Goal: Task Accomplishment & Management: Use online tool/utility

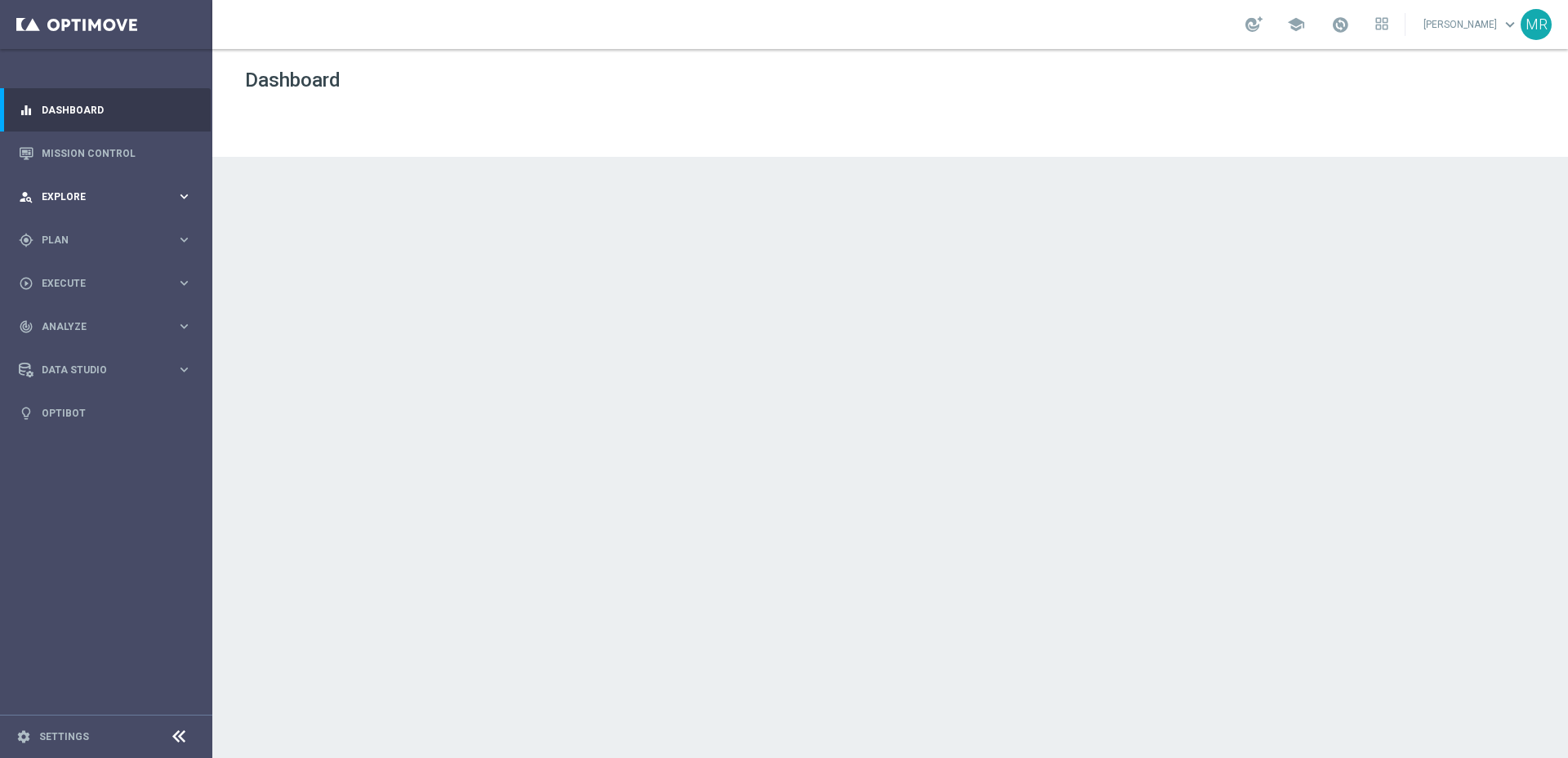
click at [124, 199] on span "Explore" at bounding box center [109, 197] width 135 height 10
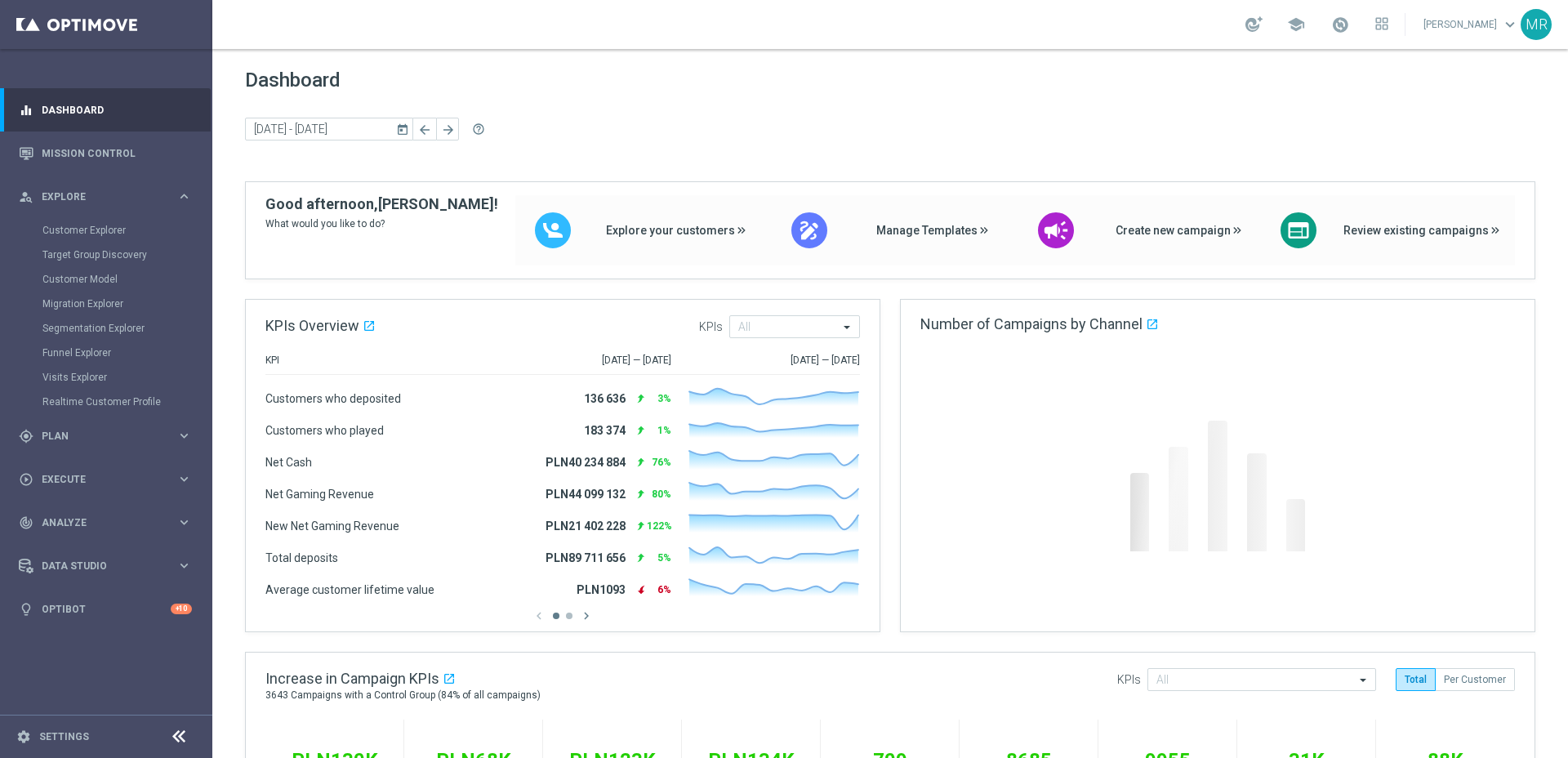
click at [117, 238] on div "Customer Explorer" at bounding box center [126, 230] width 169 height 25
click at [111, 231] on link "Customer Explorer" at bounding box center [106, 230] width 127 height 13
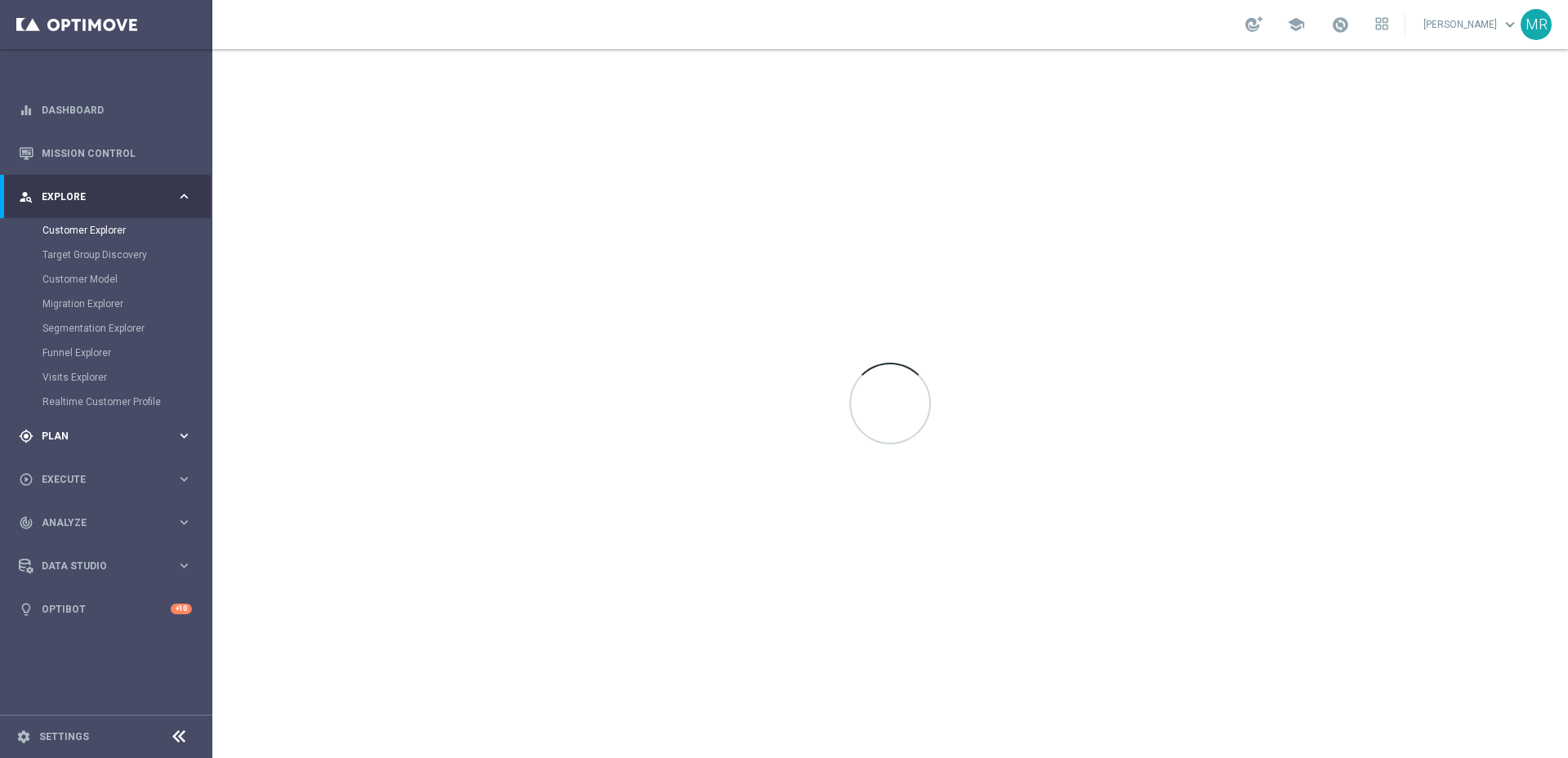
click at [134, 432] on span "Plan" at bounding box center [109, 436] width 135 height 10
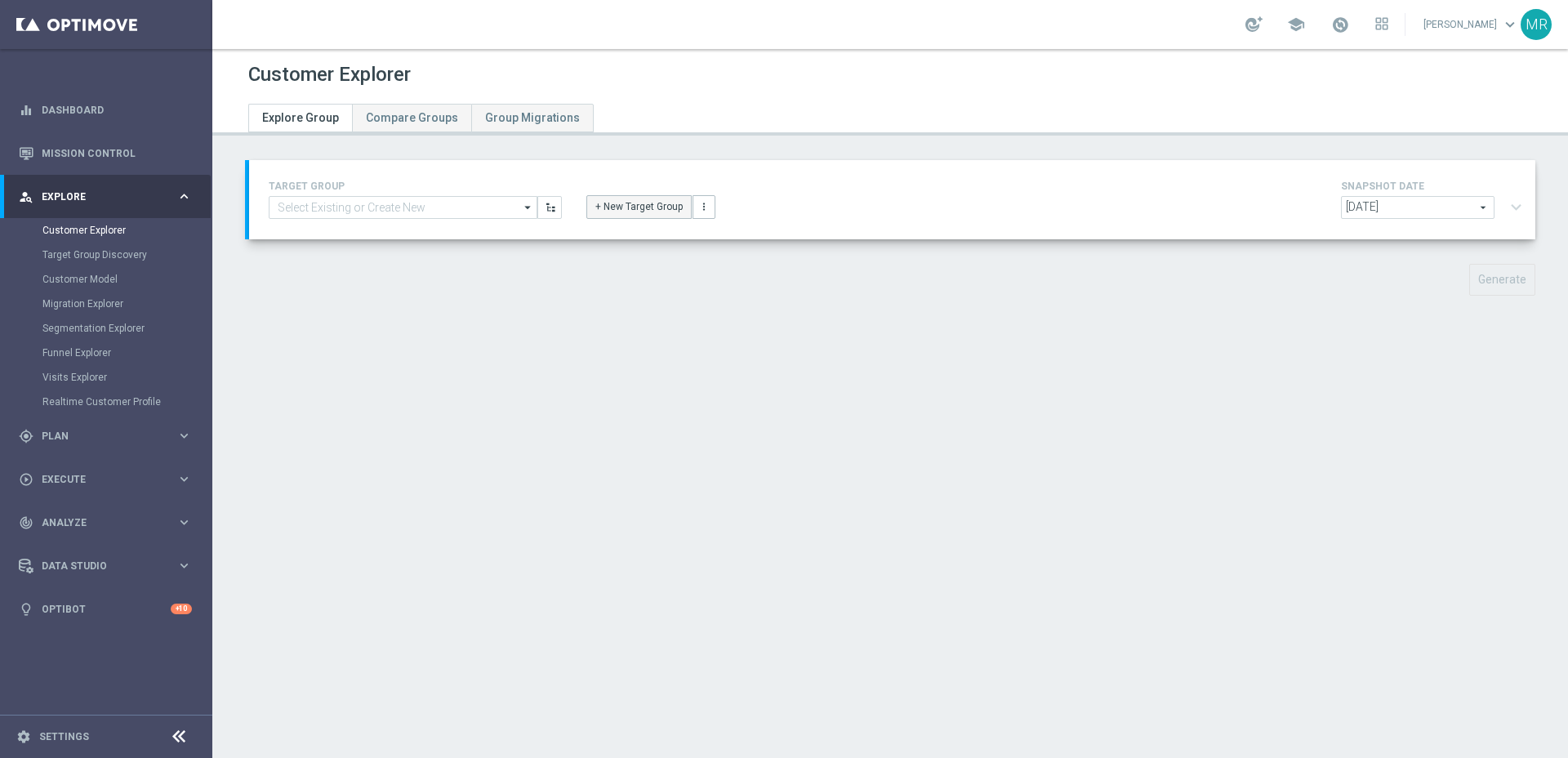
click at [655, 208] on button "+ New Target Group" at bounding box center [639, 206] width 105 height 23
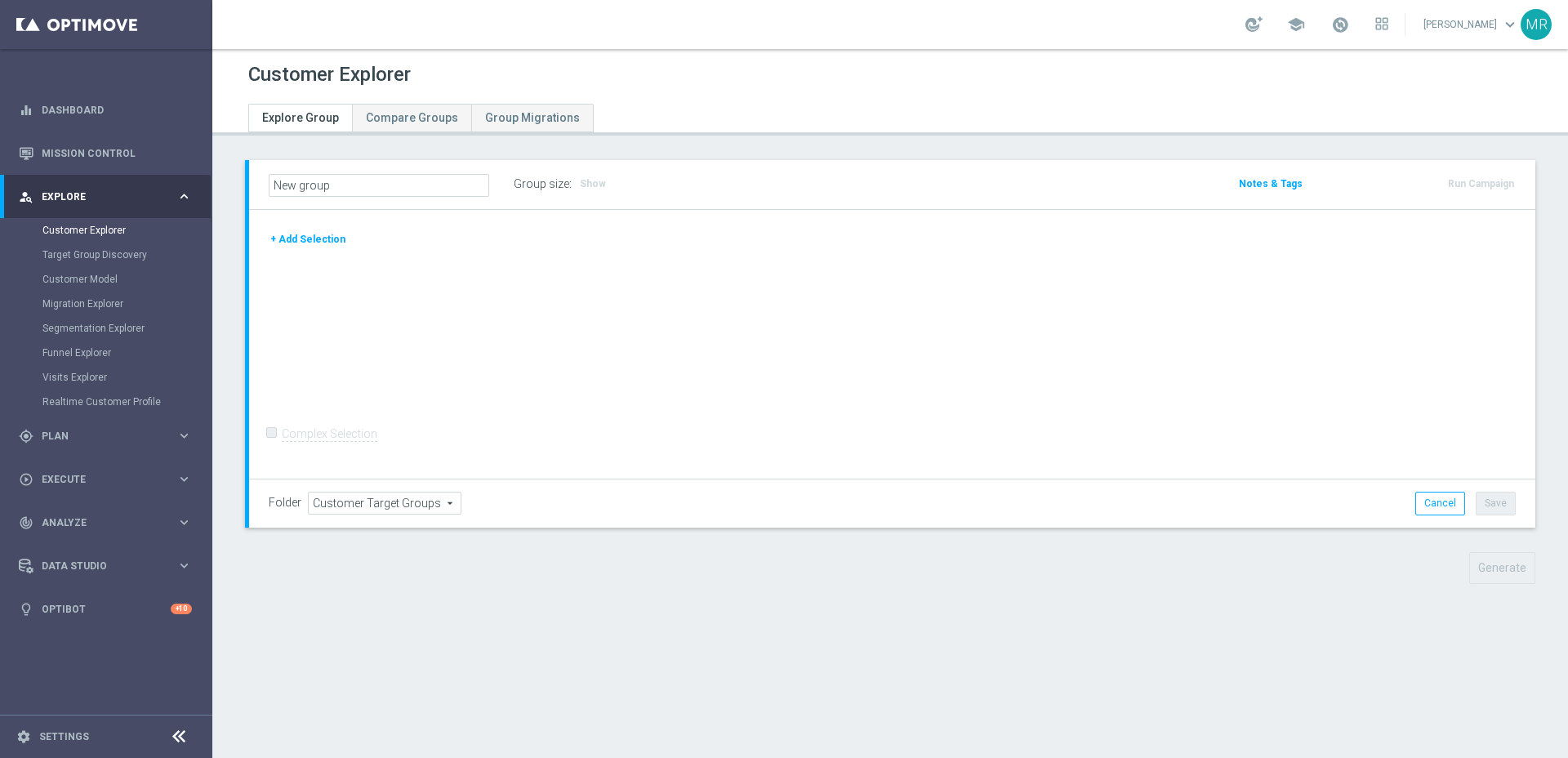
click at [289, 234] on button "+ Add Selection" at bounding box center [308, 239] width 79 height 18
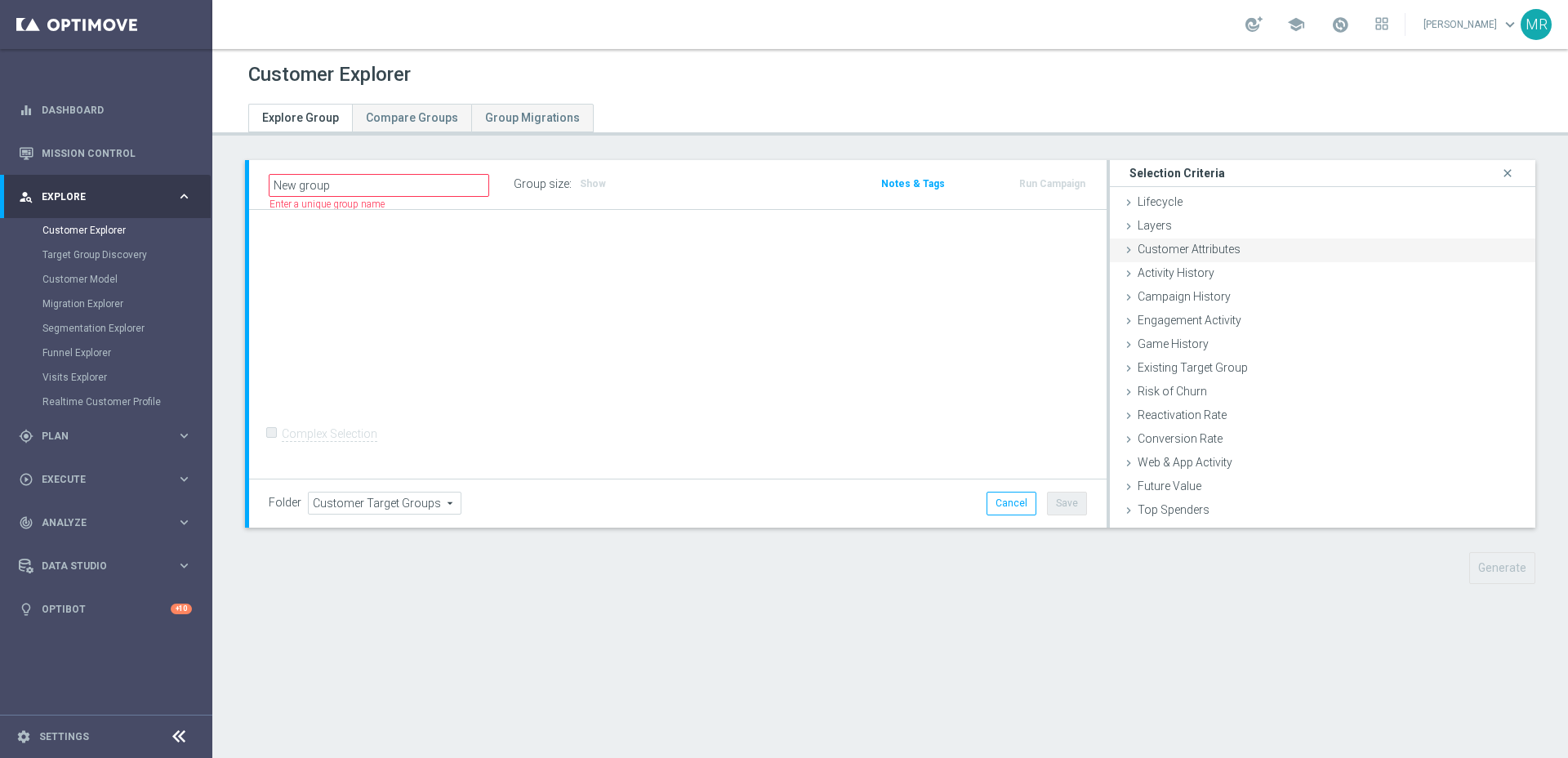
drag, startPoint x: 1344, startPoint y: 248, endPoint x: 1329, endPoint y: 257, distance: 17.5
click at [1343, 248] on div "Customer Attributes done" at bounding box center [1323, 251] width 425 height 25
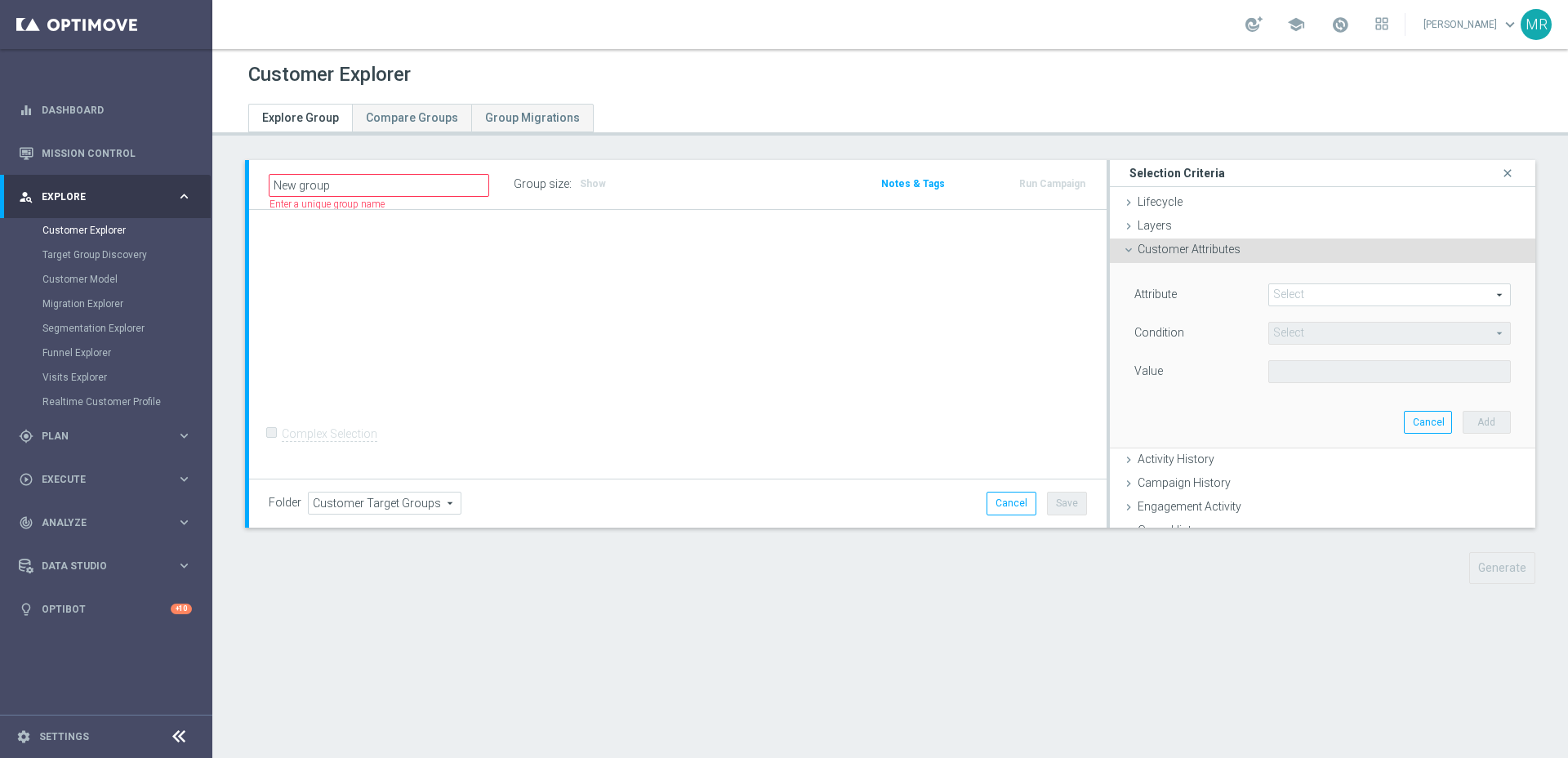
click at [1310, 285] on span at bounding box center [1390, 295] width 241 height 21
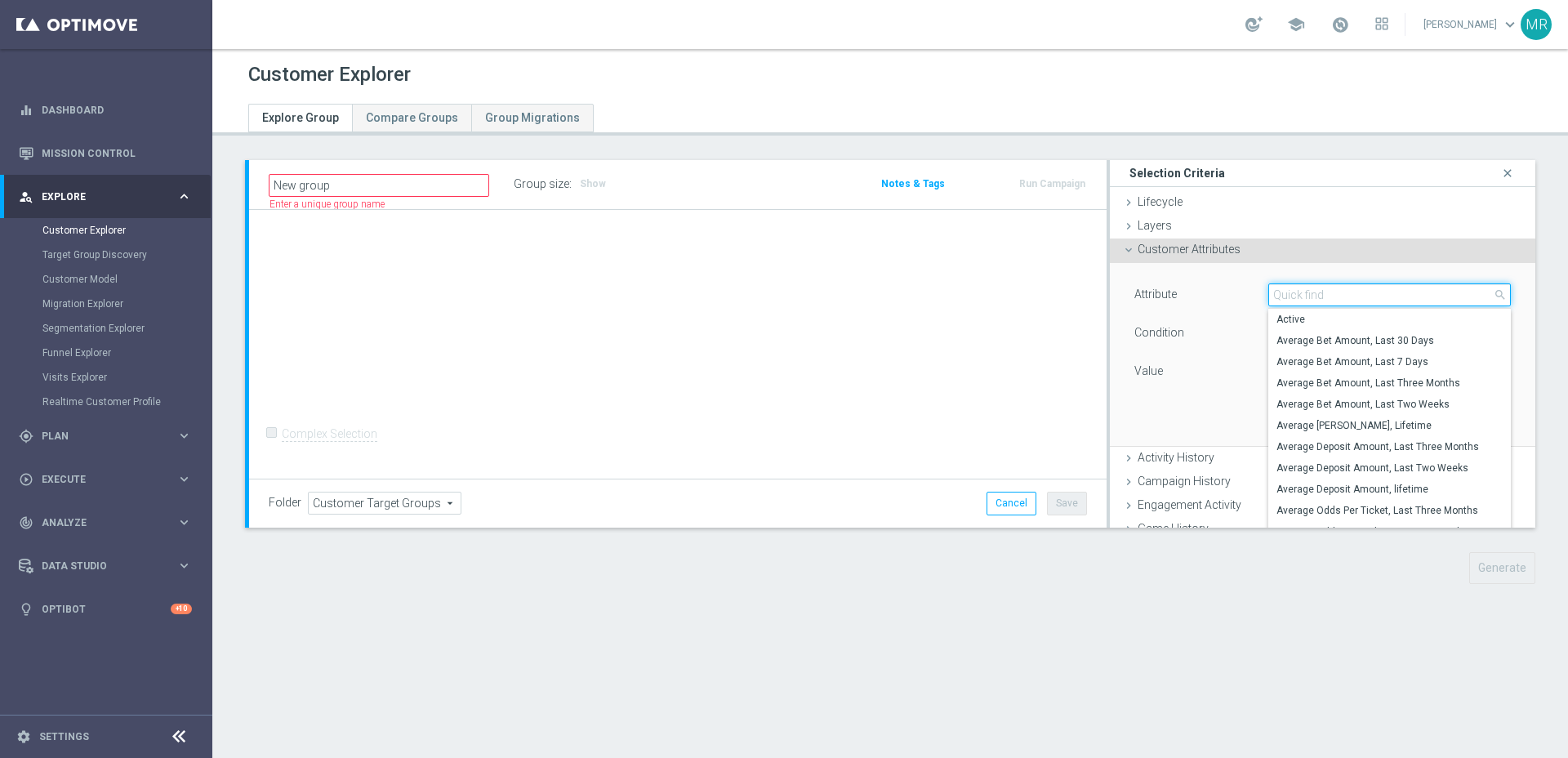
click at [1319, 288] on input "search" at bounding box center [1390, 295] width 243 height 23
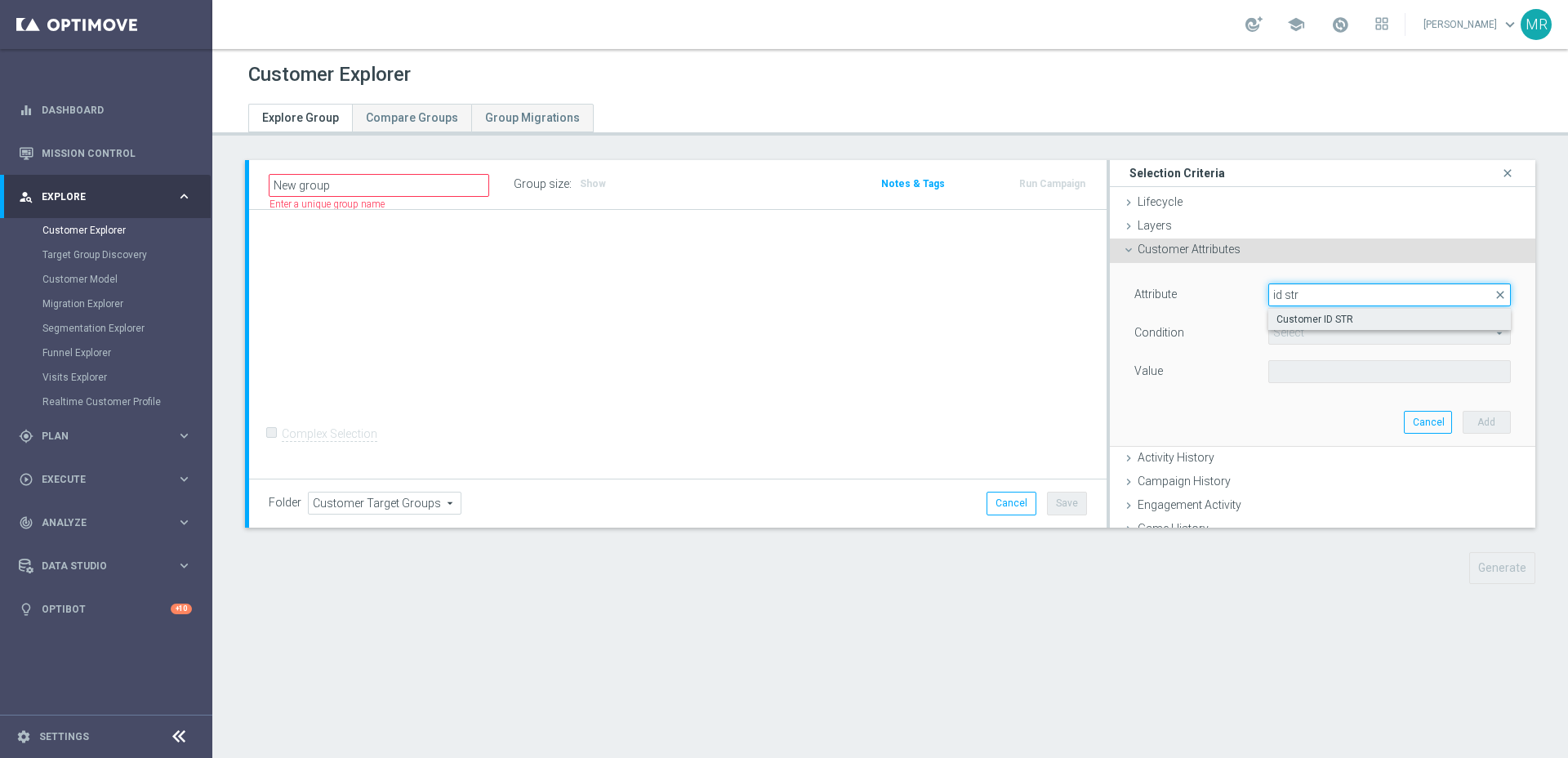
type input "id str"
click at [1332, 313] on span "Customer ID STR" at bounding box center [1390, 319] width 226 height 13
type input "Customer ID STR"
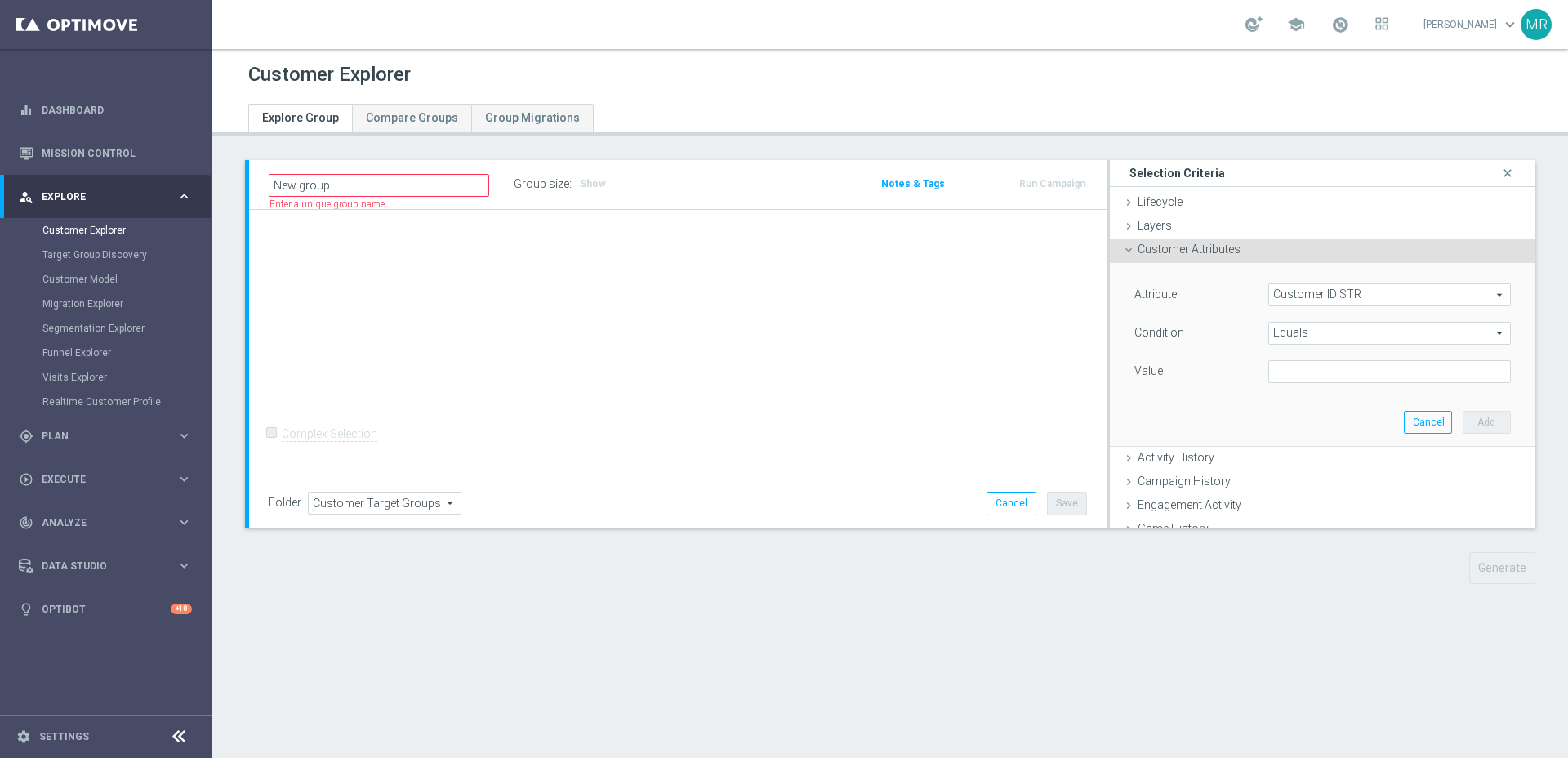
click at [1333, 354] on div "Attribute Customer ID STR Customer ID STR arrow_drop_down search Condition Equa…" at bounding box center [1323, 334] width 377 height 103
click at [1338, 333] on span "Equals" at bounding box center [1390, 334] width 241 height 21
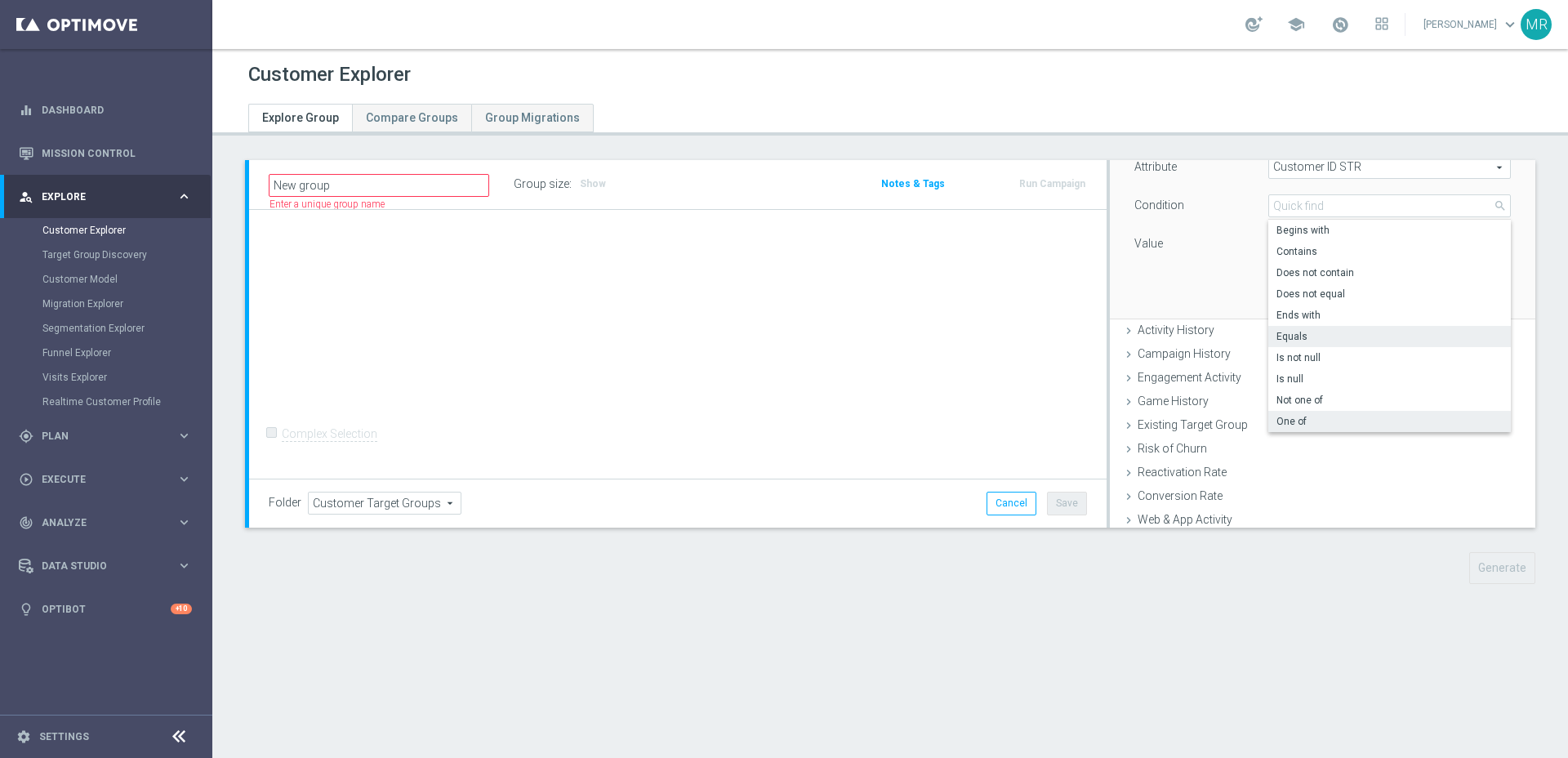
scroll to position [135, 0]
click at [1327, 409] on span "One of" at bounding box center [1390, 414] width 226 height 13
type input "One of"
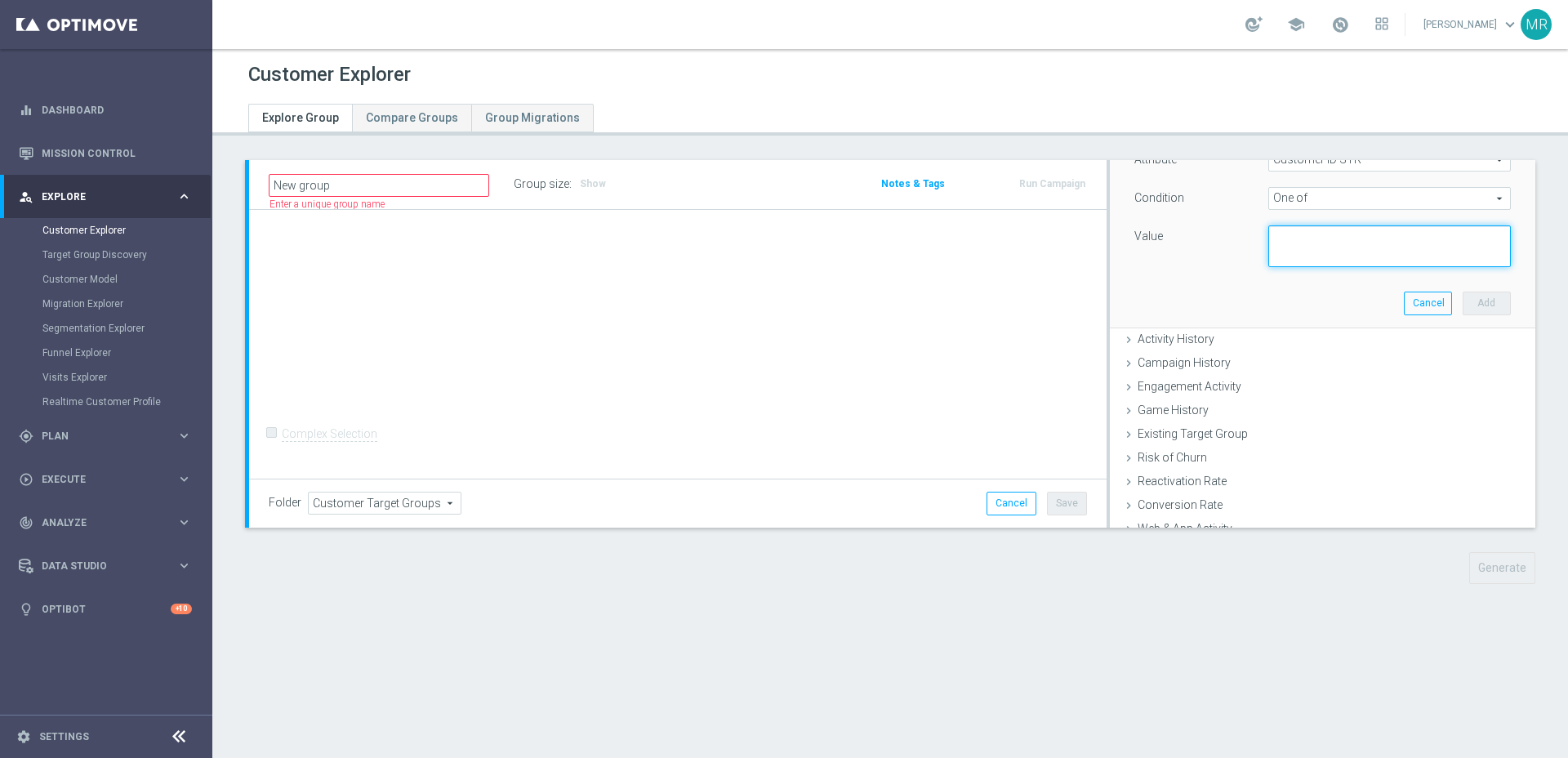
click at [1345, 261] on textarea at bounding box center [1390, 246] width 243 height 42
paste textarea "943831, 1433463, 1746077, 3403488, 1019793, 1069130, 979988, 3352444, 1368643, …"
type textarea "943831, 1433463, 1746077, 3403488, 1019793, 1069130, 979988, 3352444, 1368643, …"
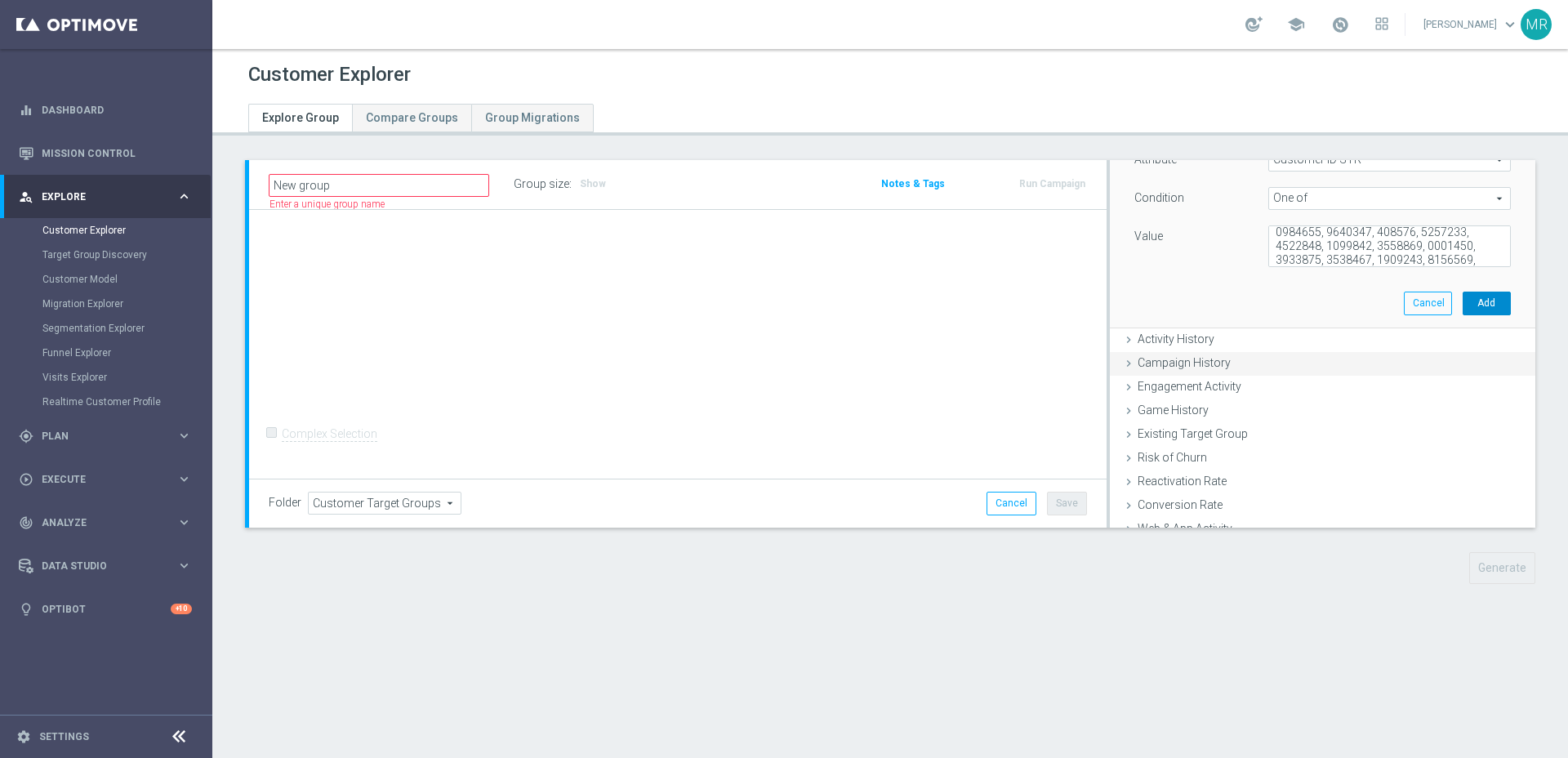
drag, startPoint x: 1492, startPoint y: 296, endPoint x: 1491, endPoint y: 313, distance: 17.0
click at [1492, 296] on button "Add" at bounding box center [1487, 303] width 49 height 23
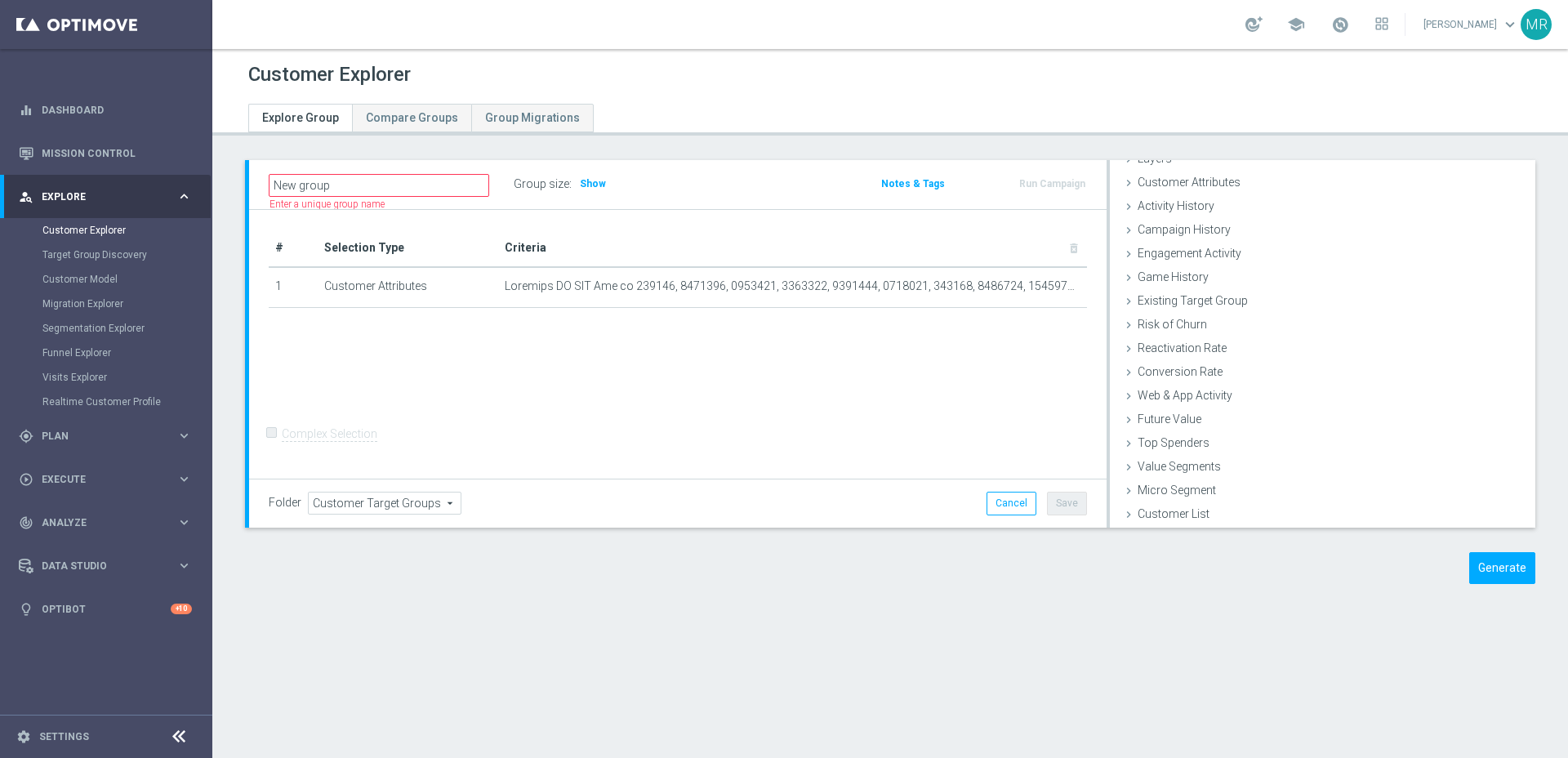
scroll to position [67, 0]
drag, startPoint x: 1512, startPoint y: 573, endPoint x: 1471, endPoint y: 584, distance: 42.4
click at [1511, 573] on button "Generate" at bounding box center [1502, 568] width 66 height 32
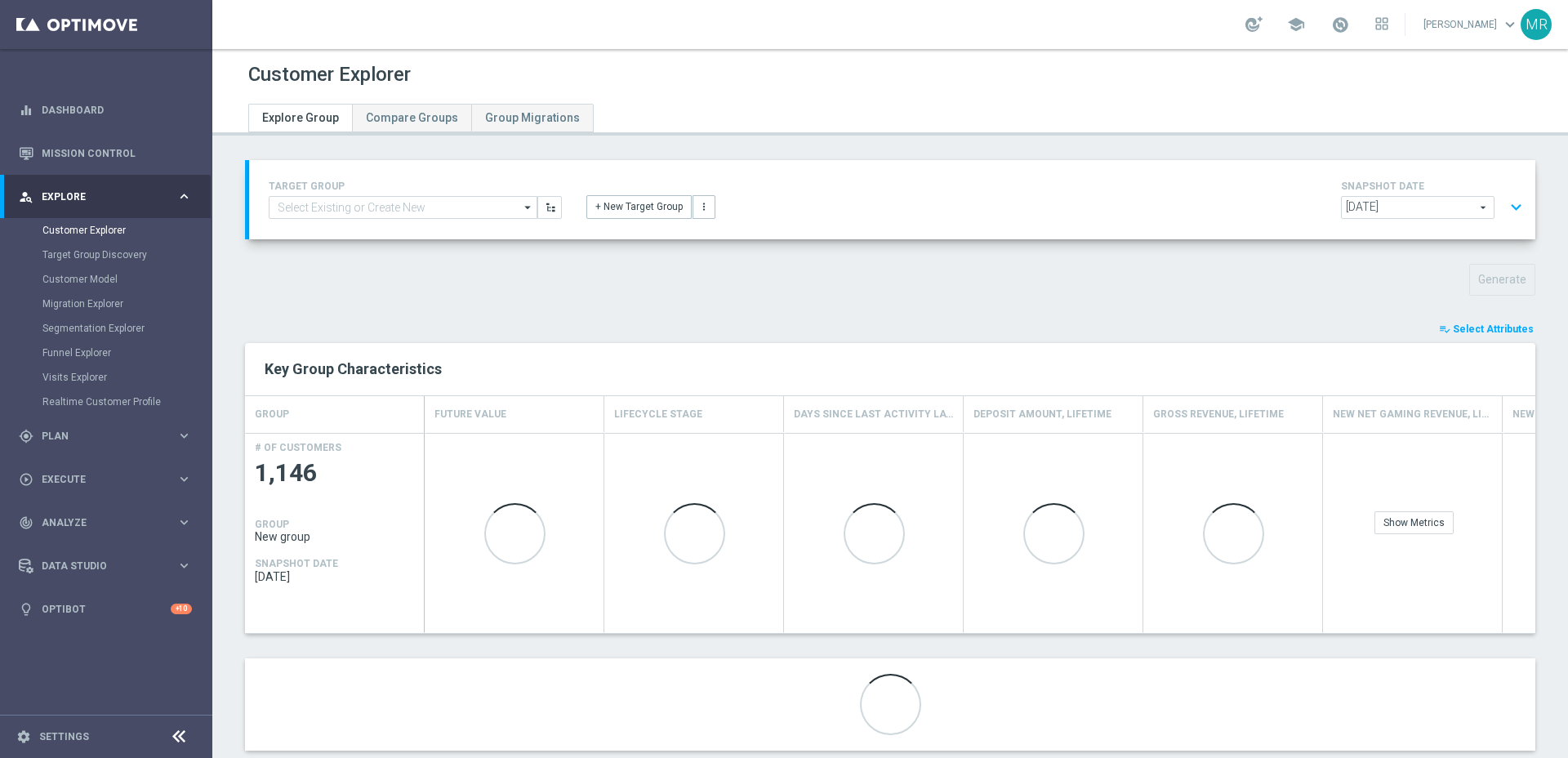
scroll to position [1, 0]
click at [1470, 333] on span "Select Attributes" at bounding box center [1494, 328] width 81 height 11
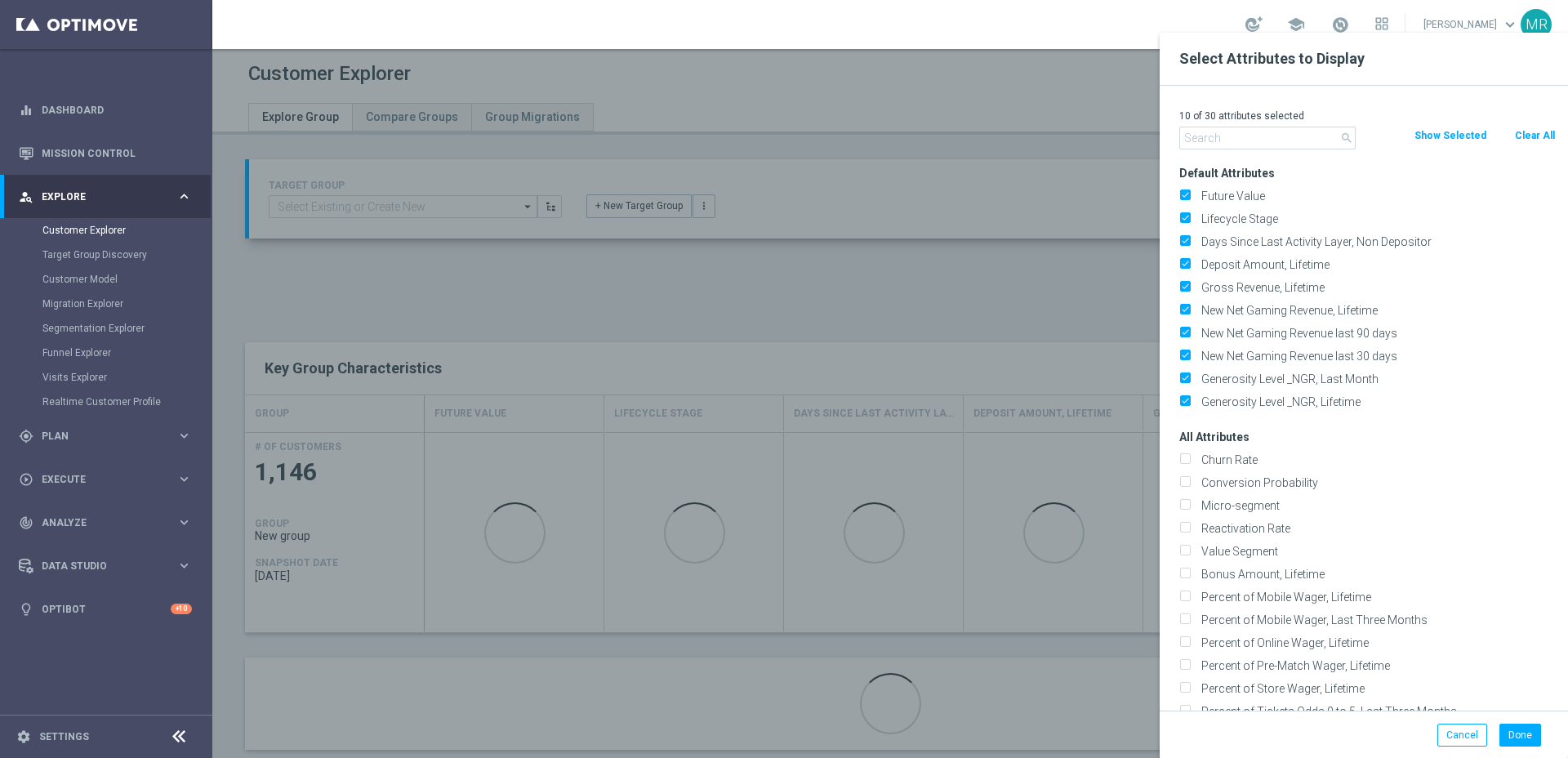
scroll to position [10, 0]
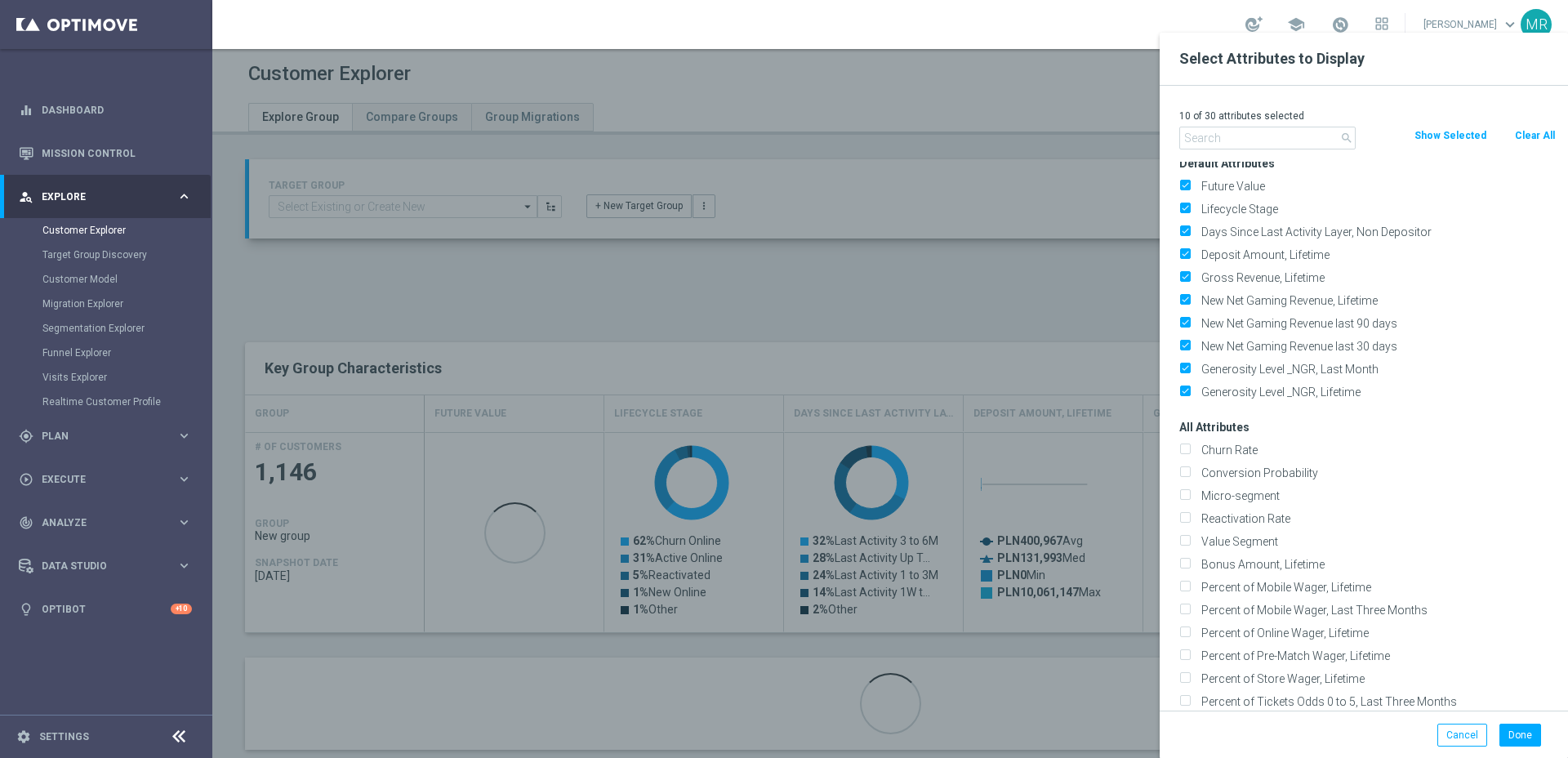
click at [1519, 128] on button "Clear All" at bounding box center [1534, 135] width 43 height 18
checkbox input "false"
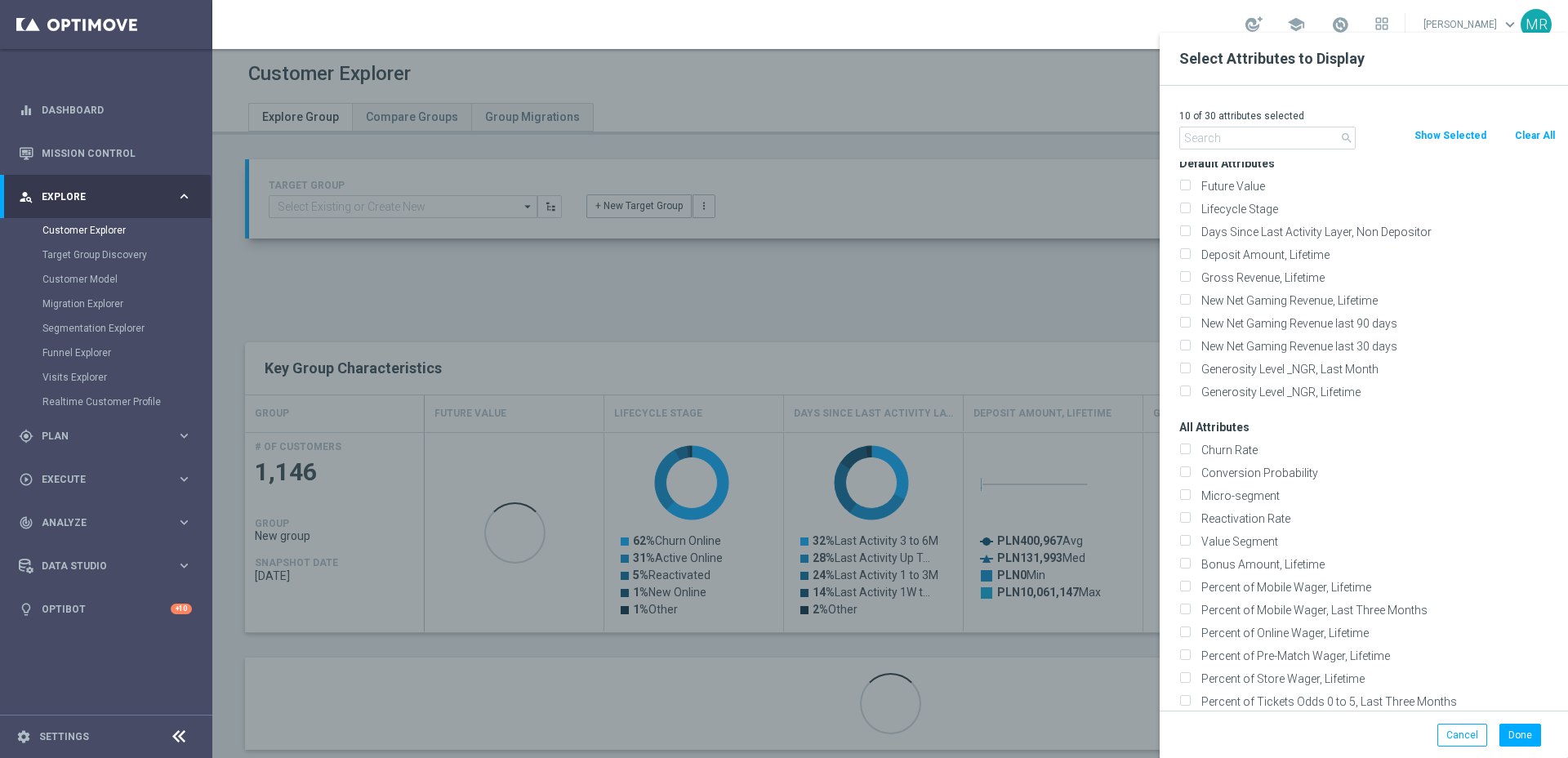
checkbox input "false"
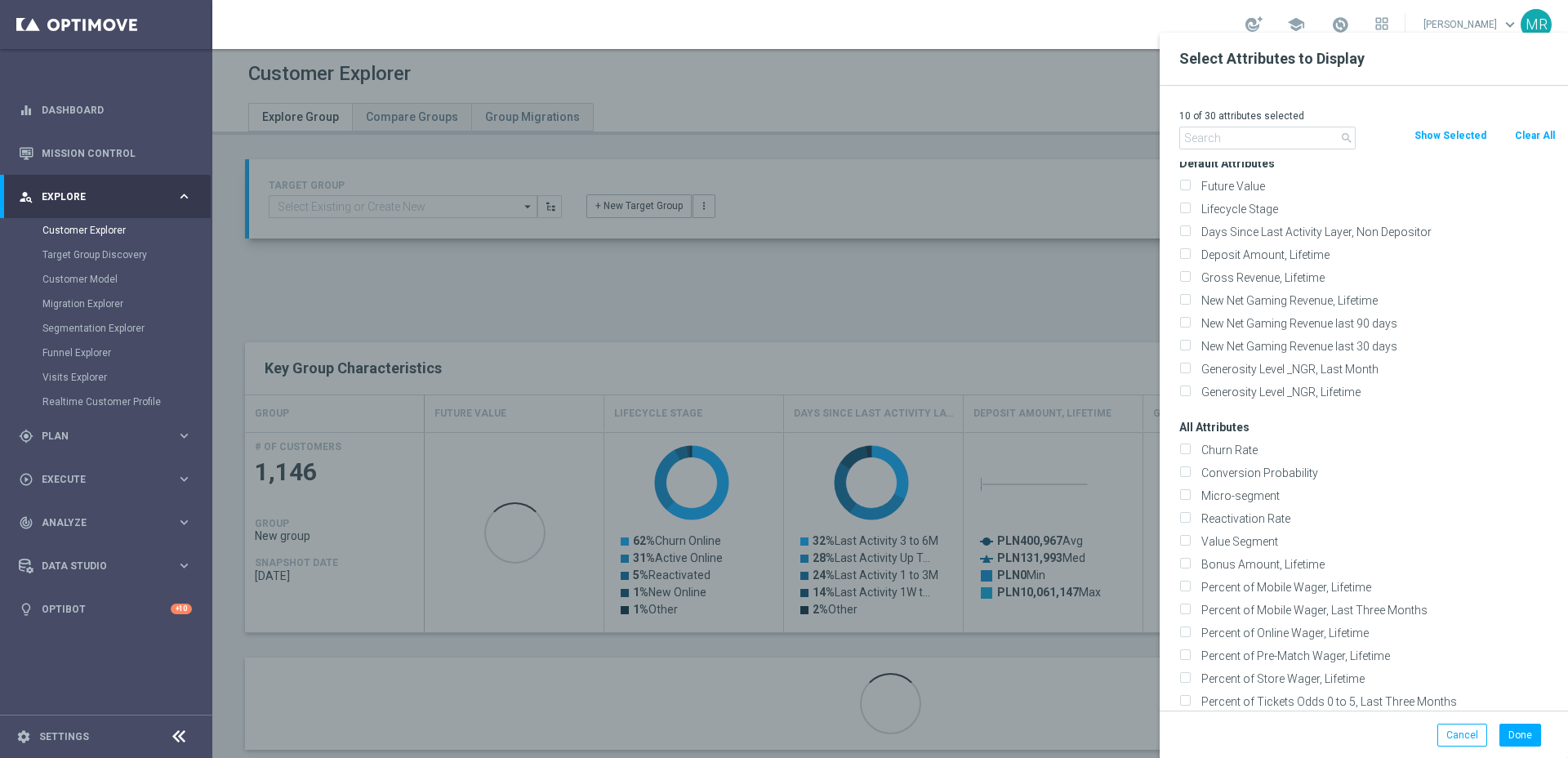
checkbox input "false"
drag, startPoint x: 1342, startPoint y: 121, endPoint x: 1266, endPoint y: 140, distance: 78.3
click at [1342, 121] on p "0 of 30 attributes selected" at bounding box center [1368, 116] width 377 height 13
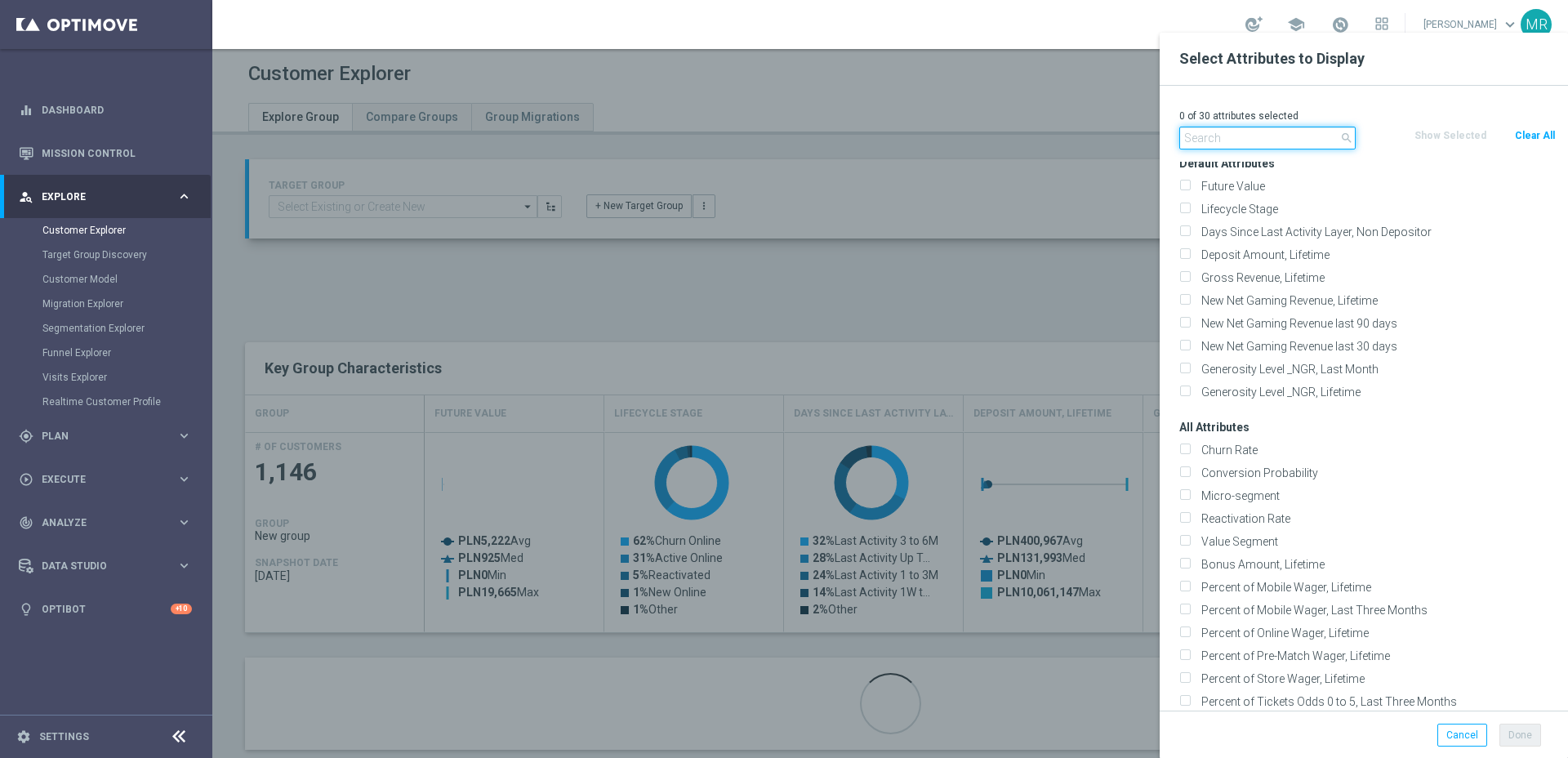
click at [1266, 140] on input "text" at bounding box center [1268, 138] width 176 height 23
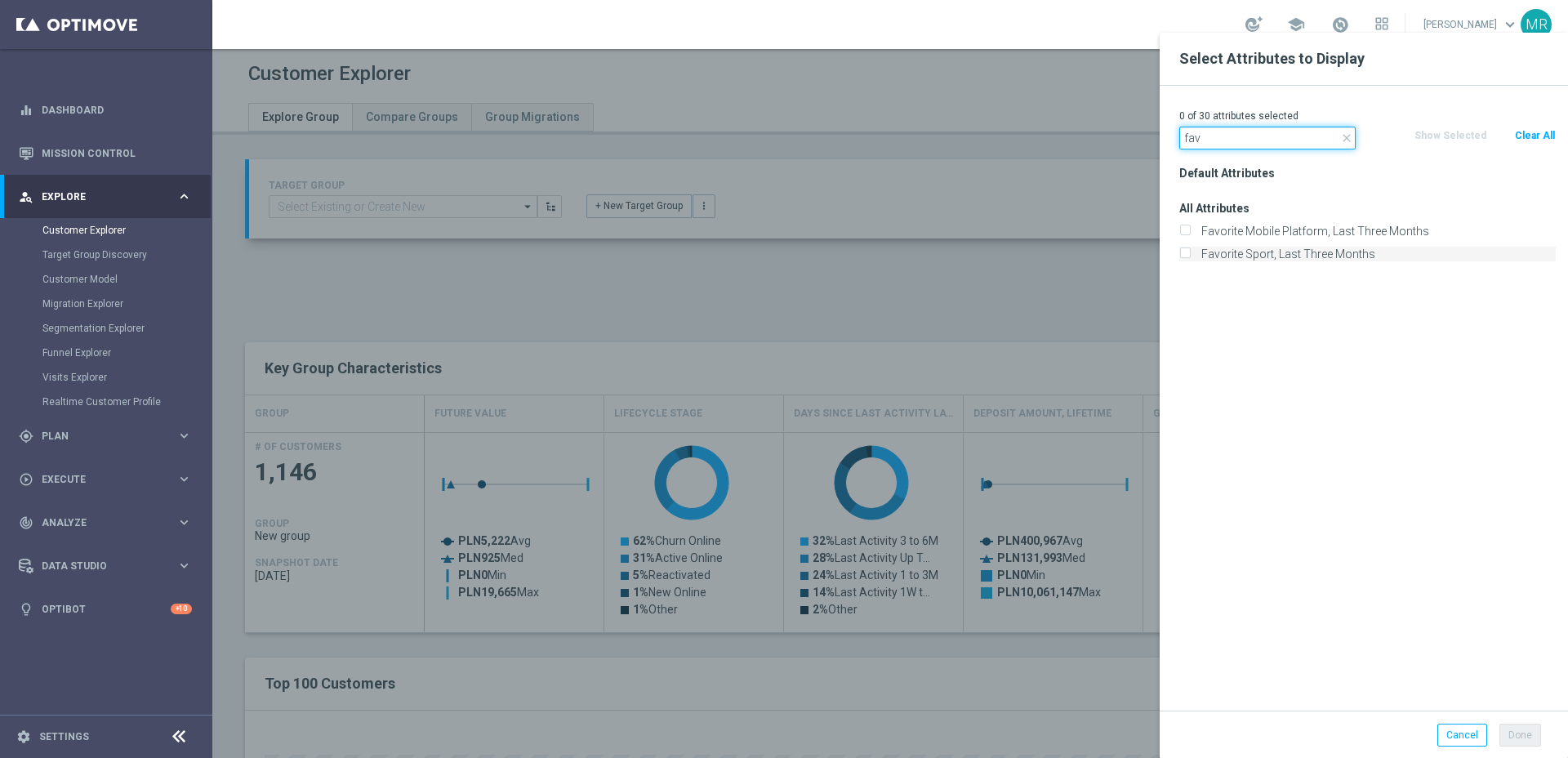
type input "fav"
click at [1218, 247] on label "Favorite Sport, Last Three Months" at bounding box center [1376, 254] width 360 height 15
click at [1190, 251] on input "Favorite Sport, Last Three Months" at bounding box center [1185, 256] width 11 height 11
checkbox input "true"
click at [1520, 727] on button "Done" at bounding box center [1520, 735] width 41 height 23
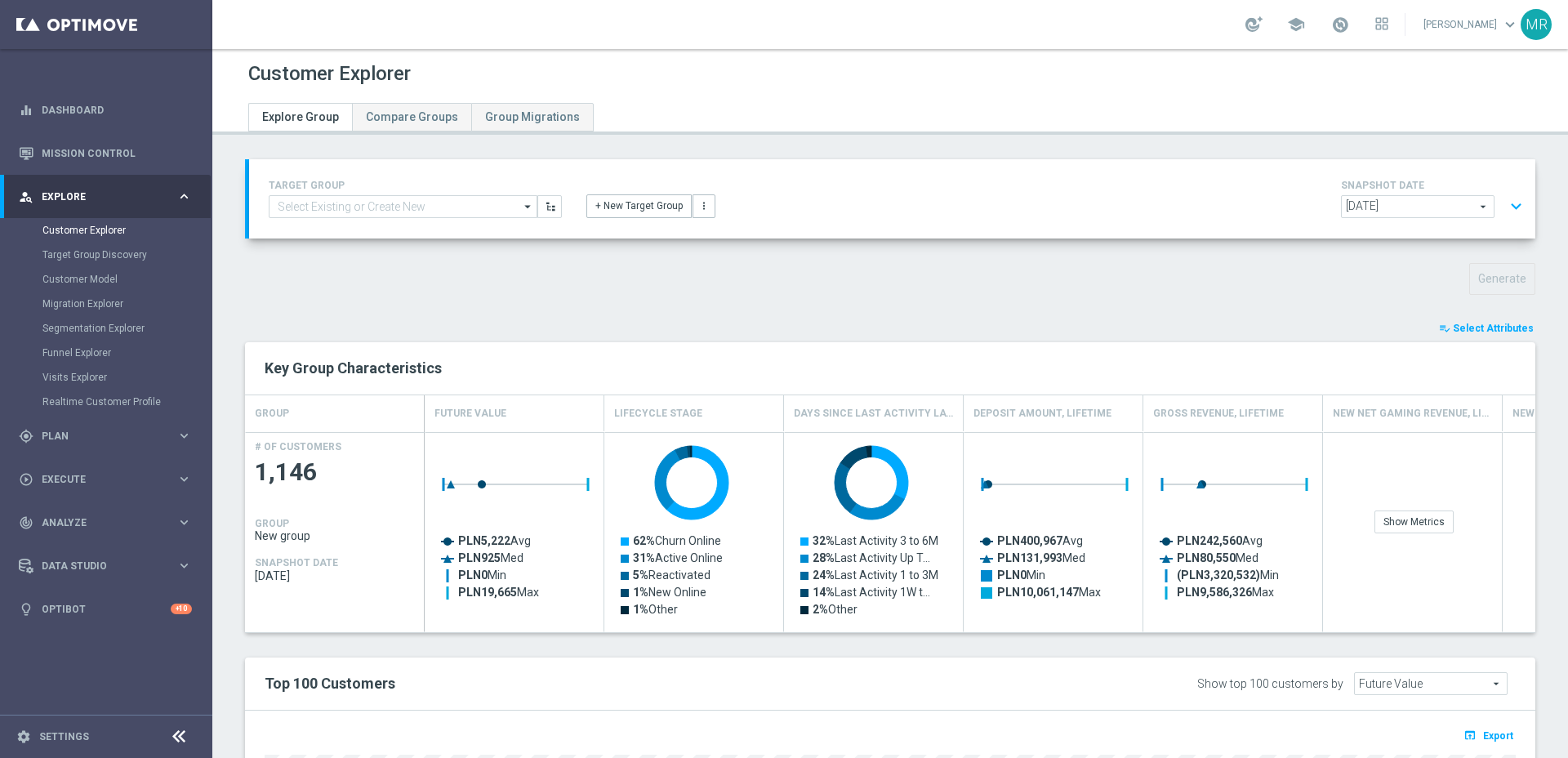
type input "Search"
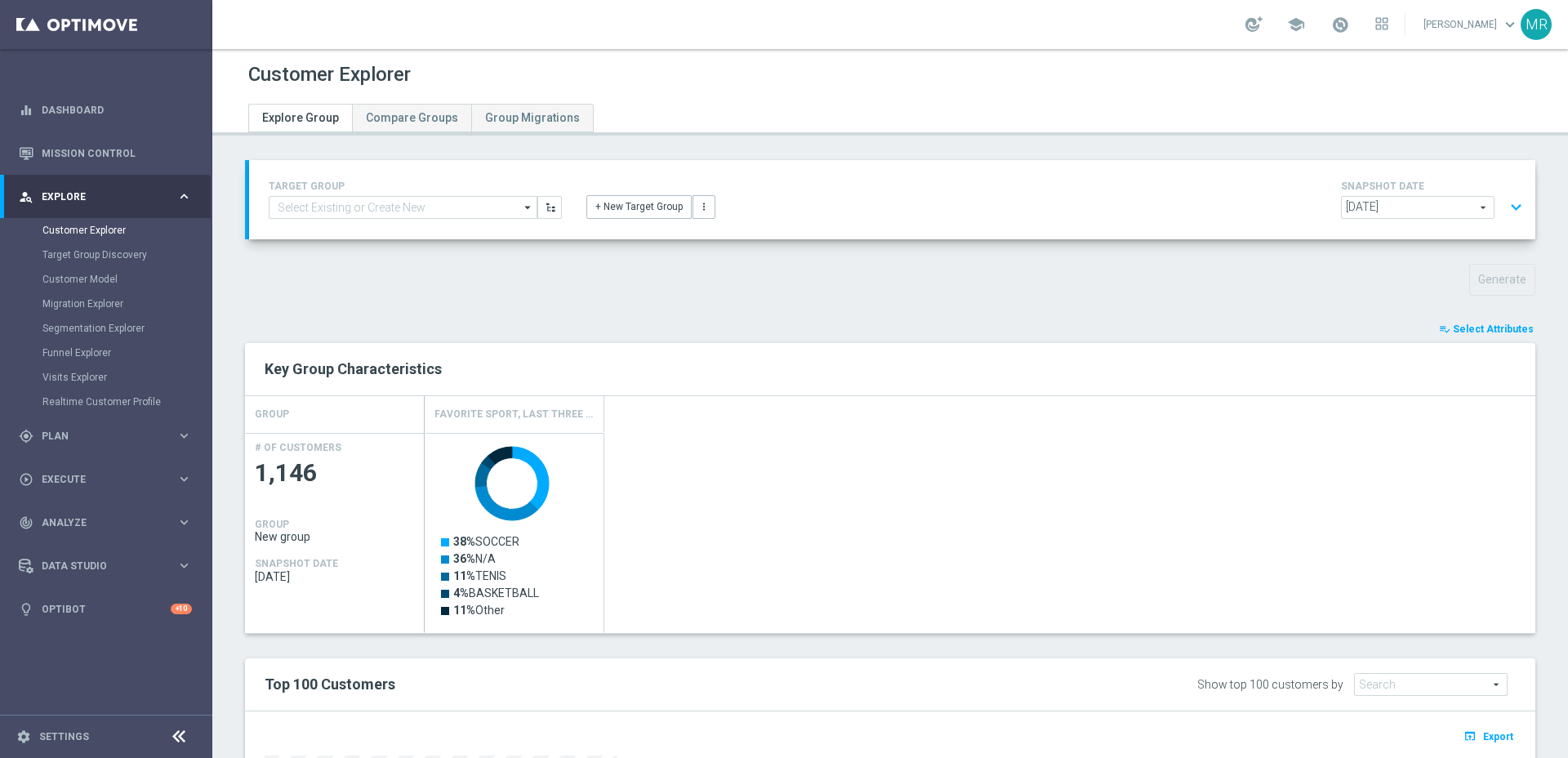
scroll to position [393, 0]
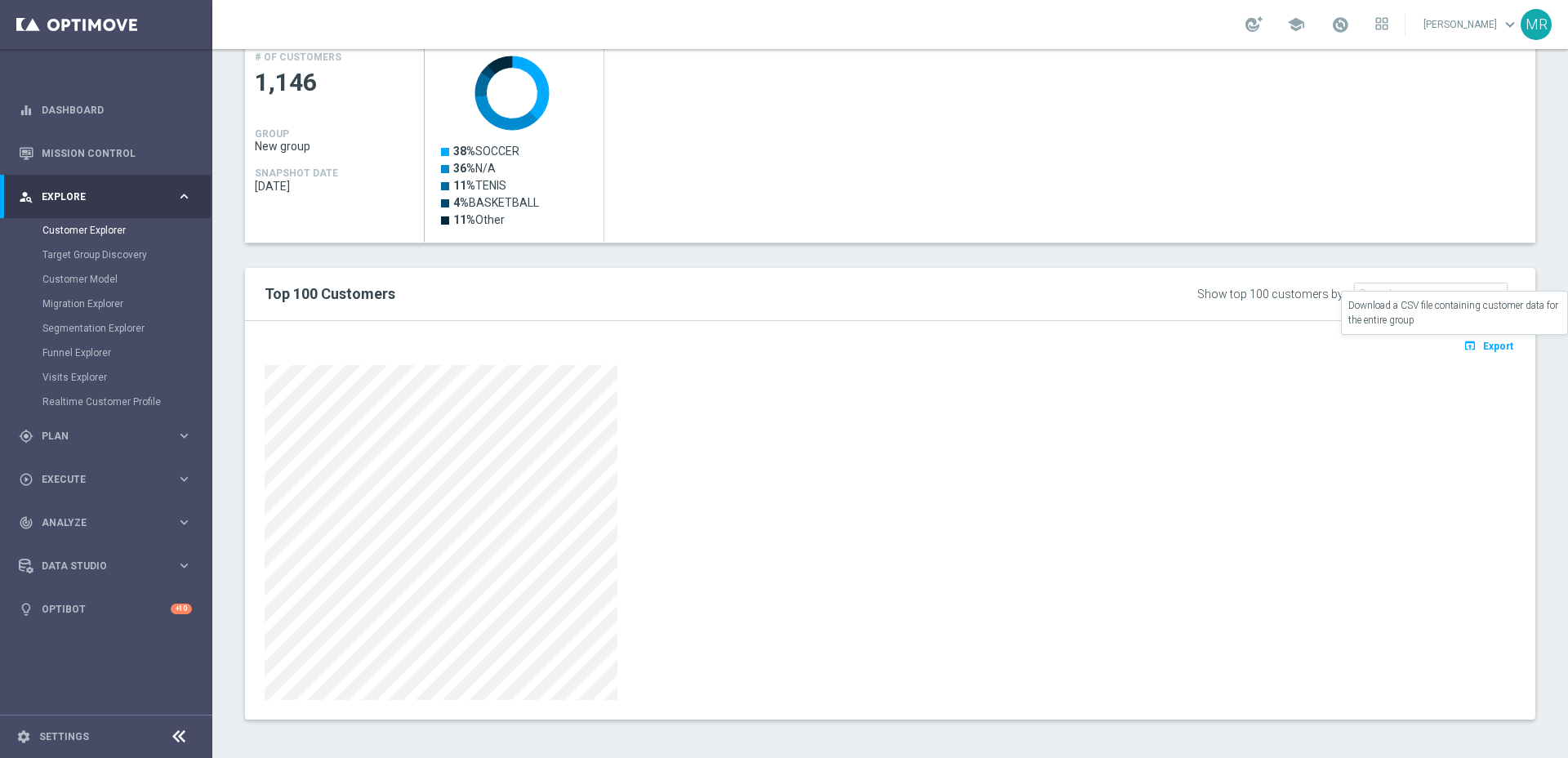
click at [1495, 341] on span "Export" at bounding box center [1498, 346] width 30 height 11
click at [1493, 342] on span "Export" at bounding box center [1498, 343] width 30 height 11
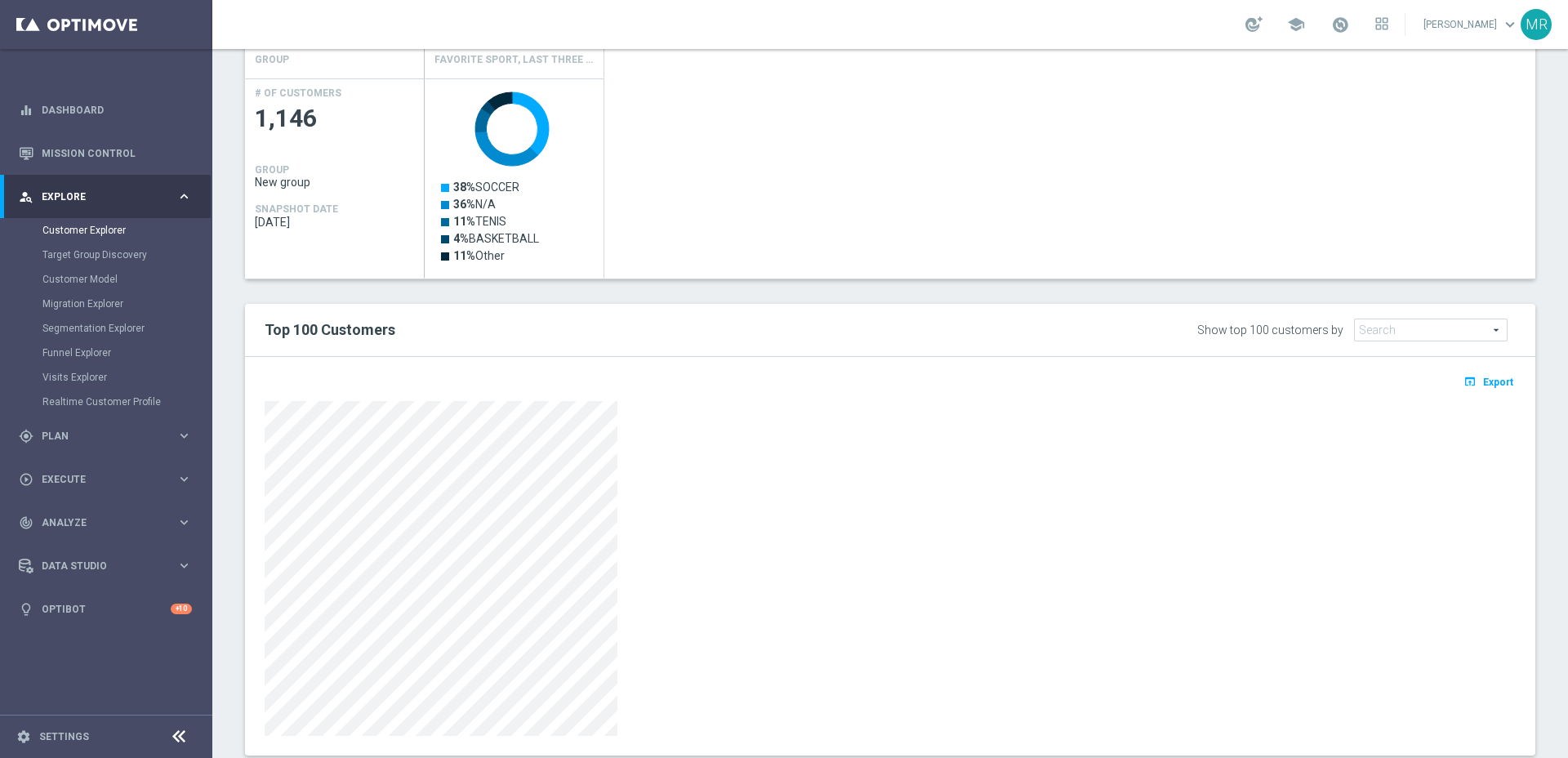
scroll to position [0, 0]
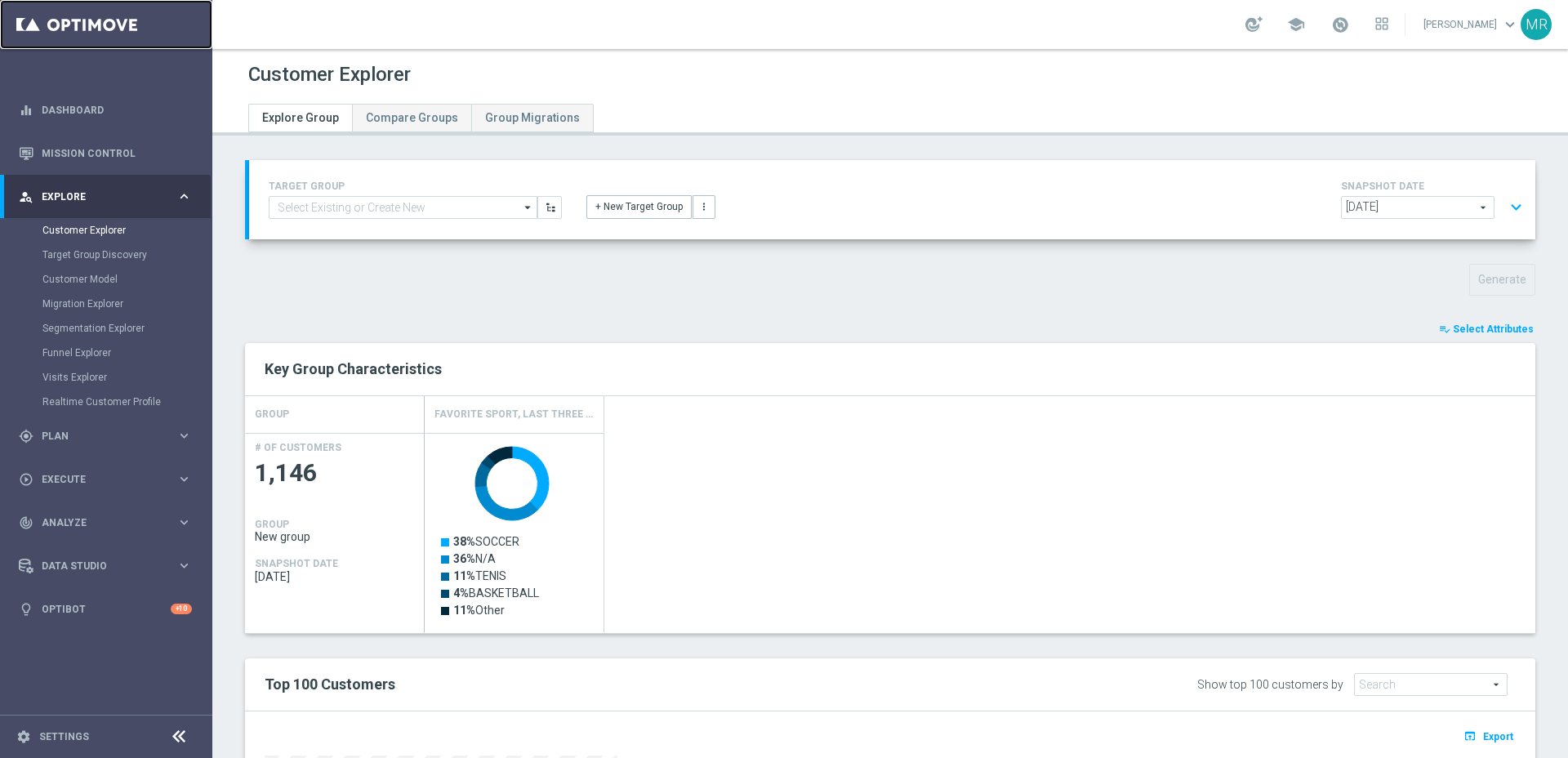
click at [99, 30] on link at bounding box center [106, 25] width 213 height 49
